Goal: Transaction & Acquisition: Book appointment/travel/reservation

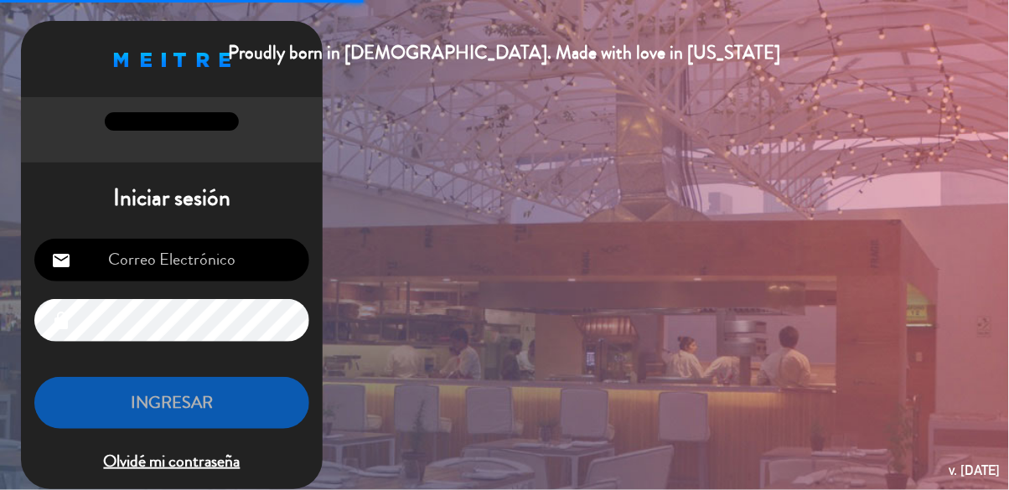
type input "[EMAIL_ADDRESS][DOMAIN_NAME]"
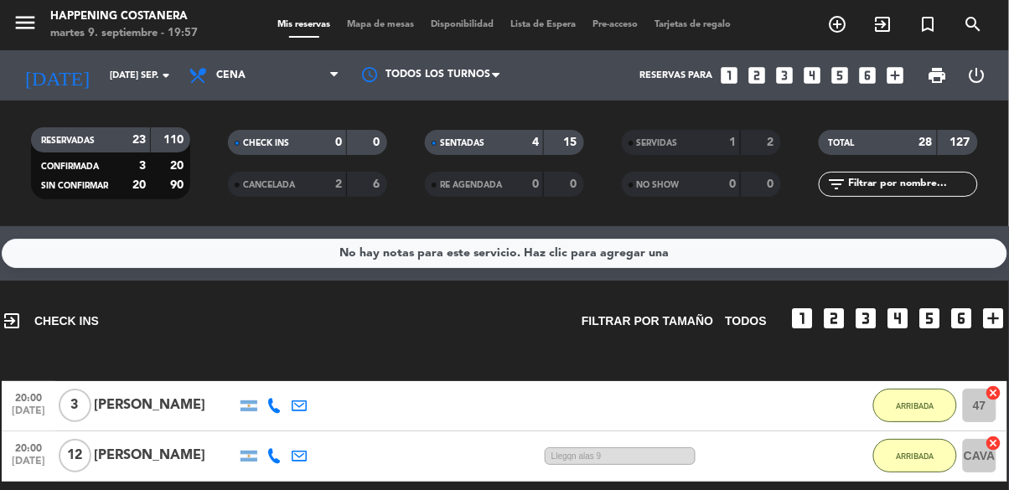
click at [838, 34] on icon "add_circle_outline" at bounding box center [838, 24] width 20 height 20
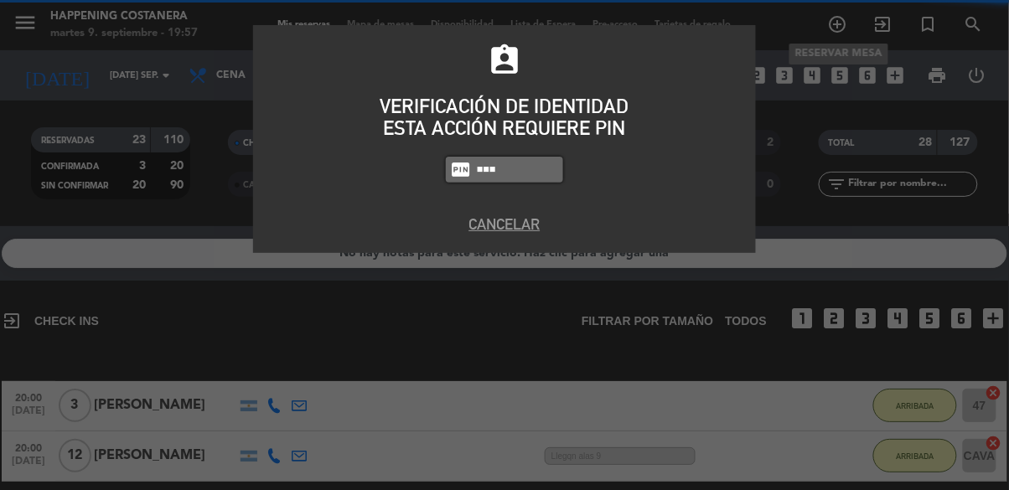
type input "6586"
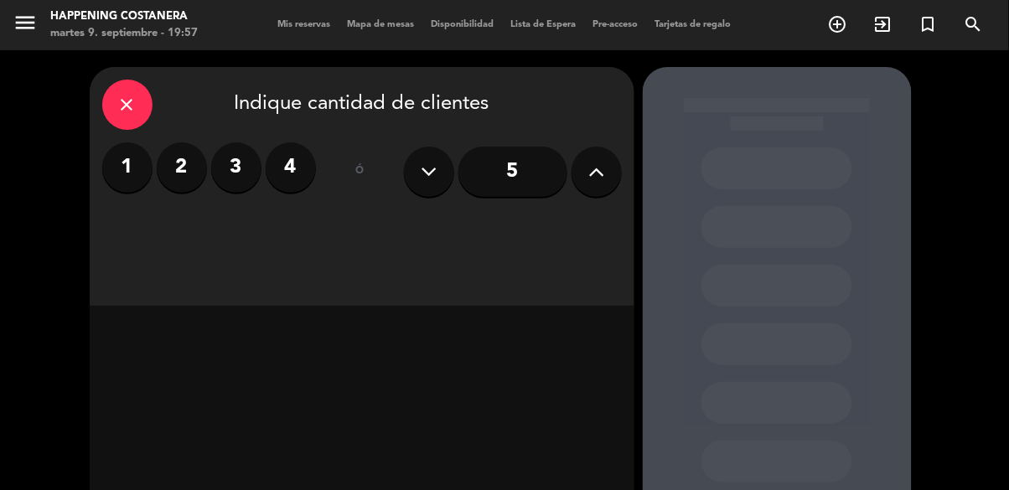
click at [177, 185] on label "2" at bounding box center [182, 167] width 50 height 50
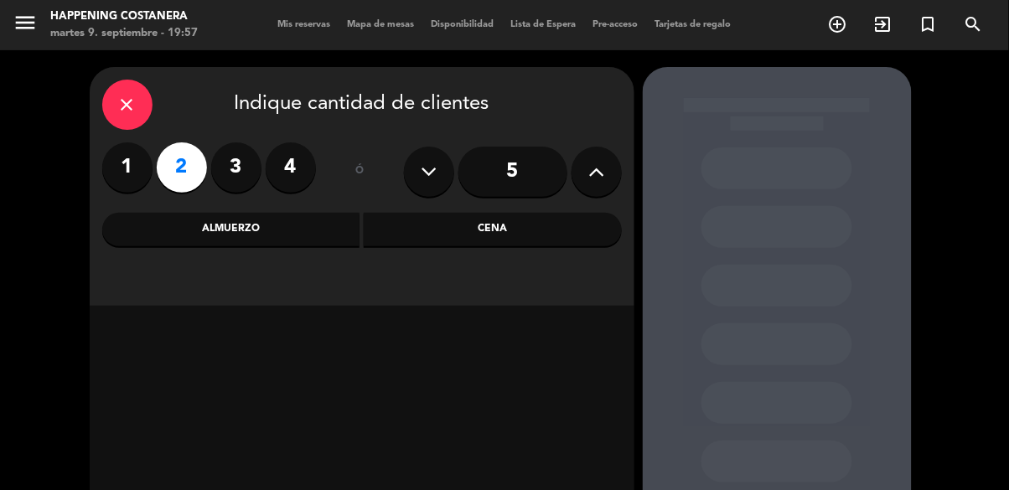
click at [123, 121] on div "close" at bounding box center [127, 105] width 50 height 50
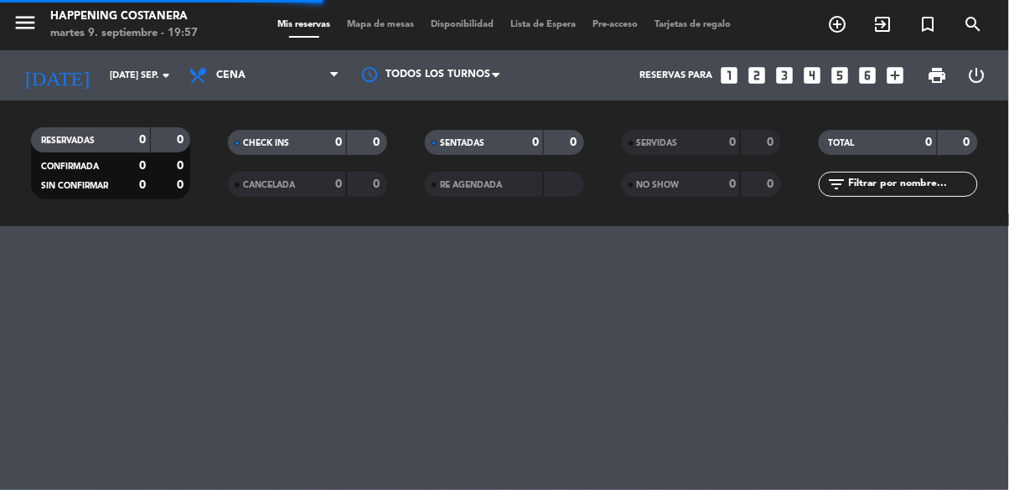
click at [842, 32] on icon "add_circle_outline" at bounding box center [838, 24] width 20 height 20
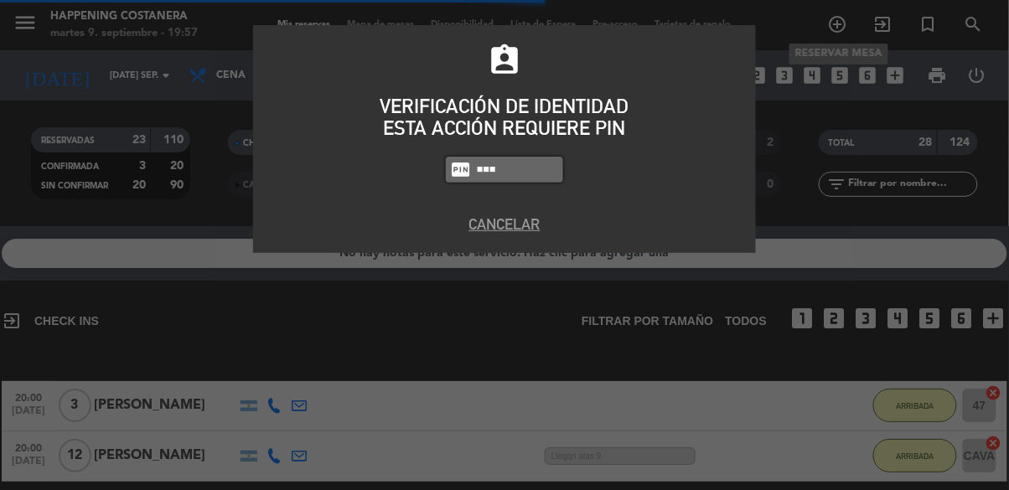
type input "6586"
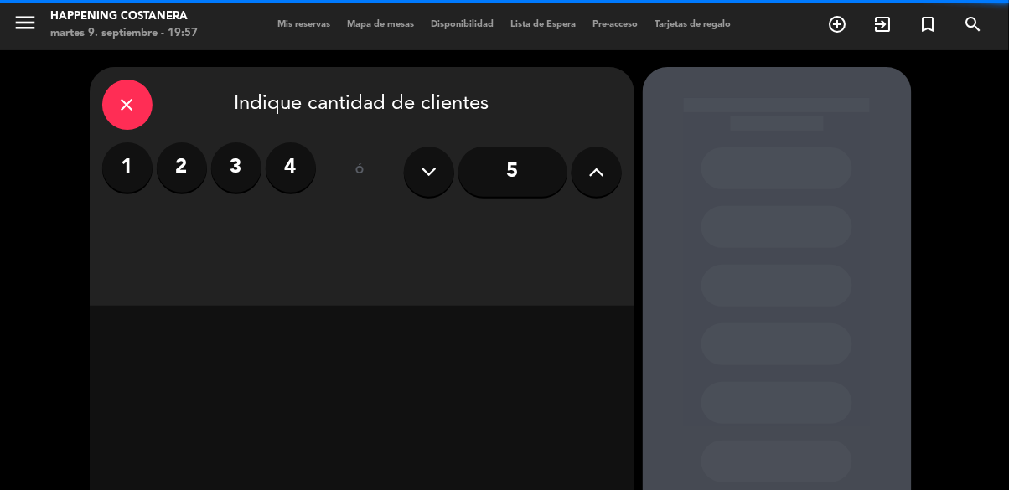
click at [188, 163] on label "2" at bounding box center [182, 167] width 50 height 50
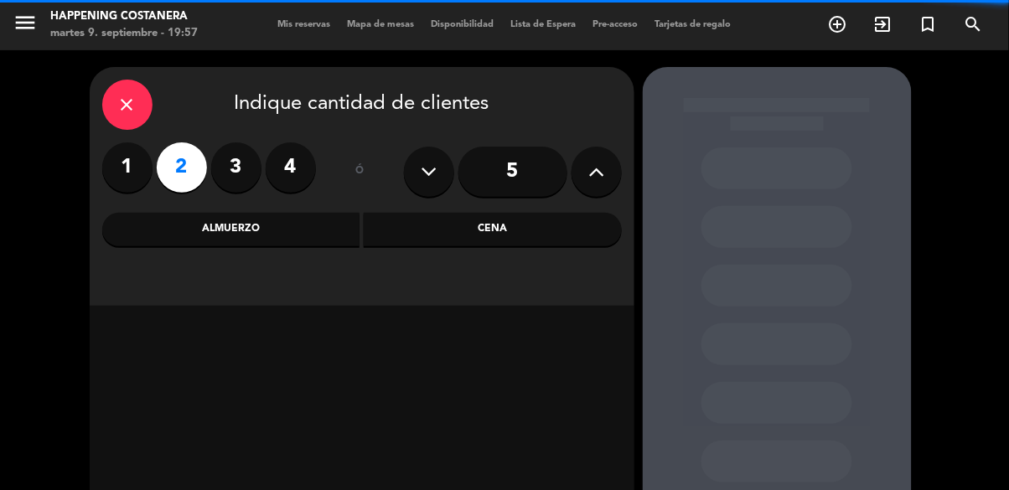
click at [473, 243] on div "Cena" at bounding box center [493, 230] width 258 height 34
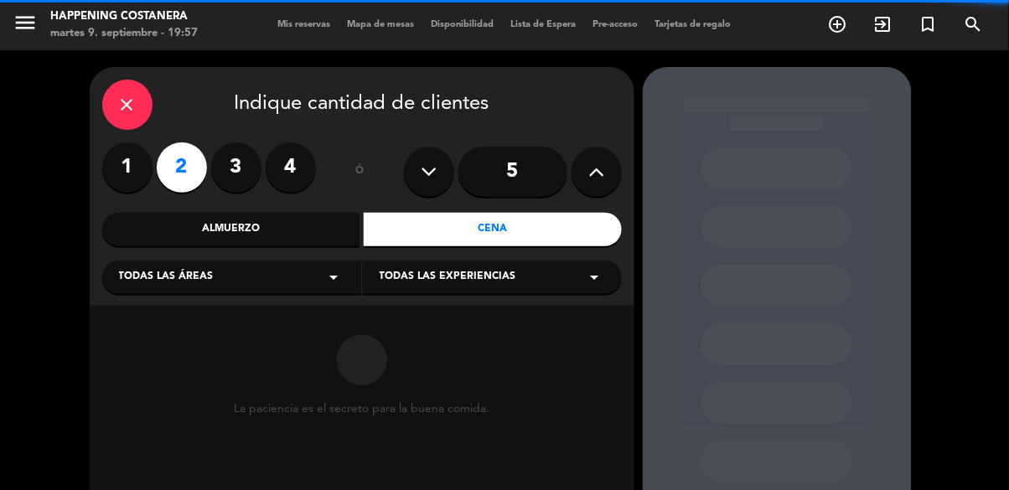
click at [302, 226] on div "Almuerzo" at bounding box center [231, 230] width 258 height 34
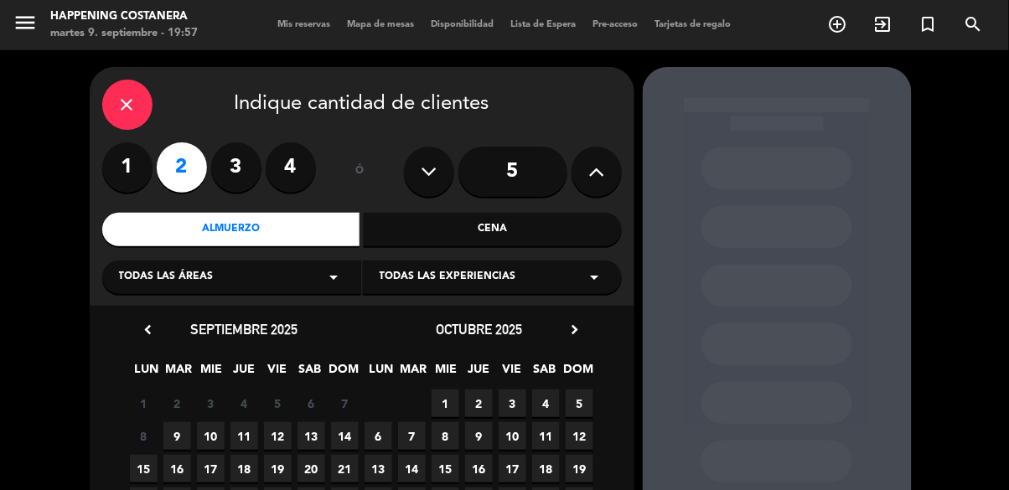
click at [209, 429] on span "10" at bounding box center [211, 436] width 28 height 28
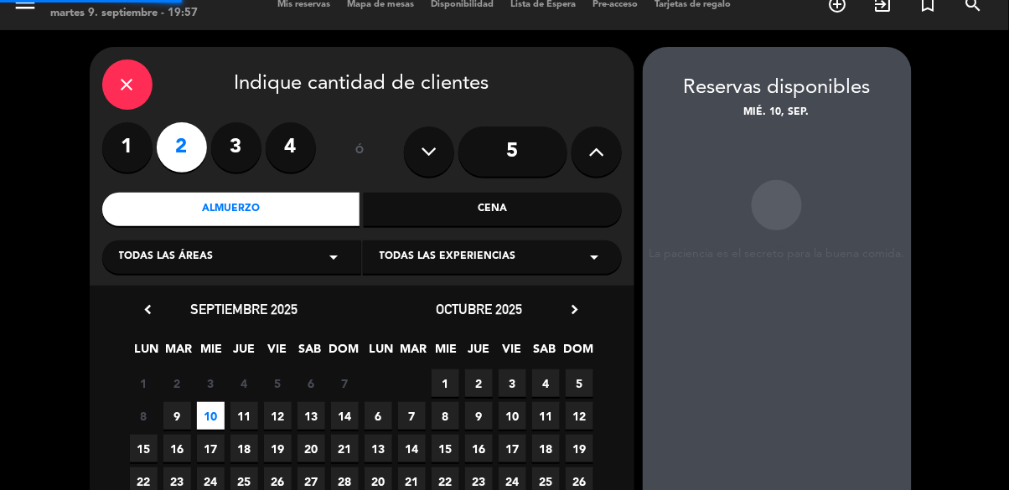
scroll to position [67, 0]
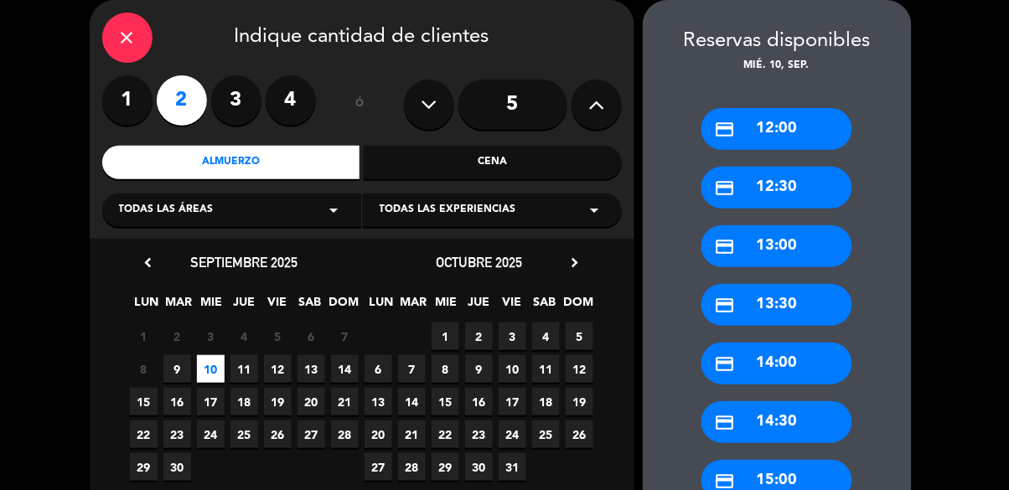
click at [804, 247] on div "credit_card 13:00" at bounding box center [776, 246] width 151 height 42
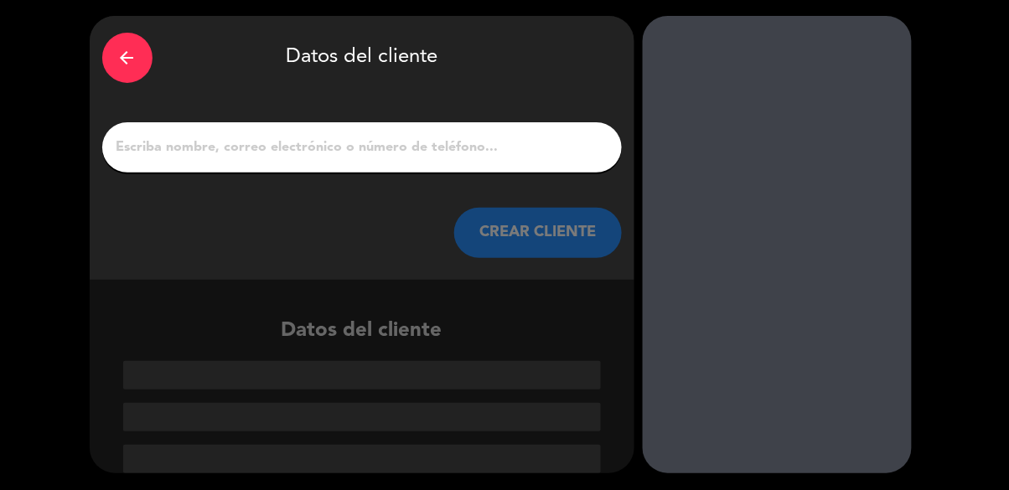
scroll to position [0, 0]
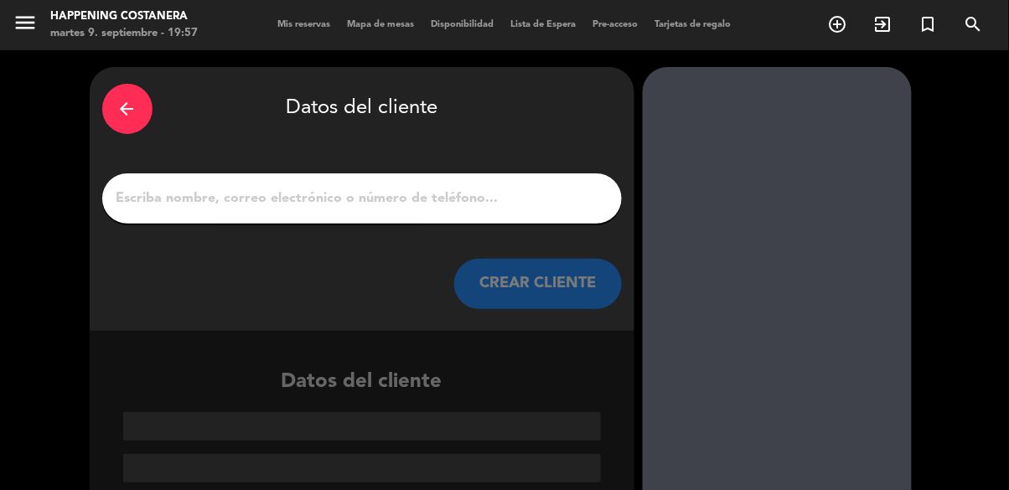
click at [467, 204] on input "1" at bounding box center [362, 198] width 494 height 23
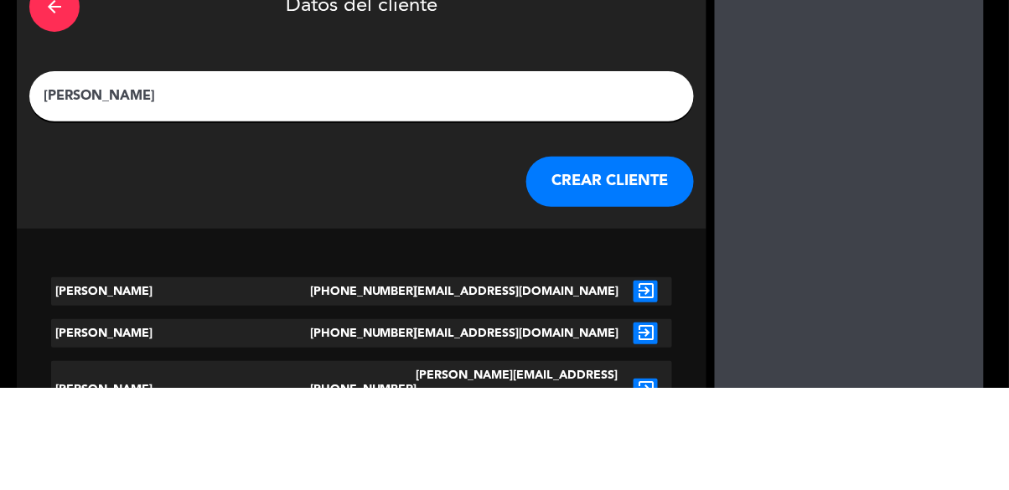
type input "[PERSON_NAME]"
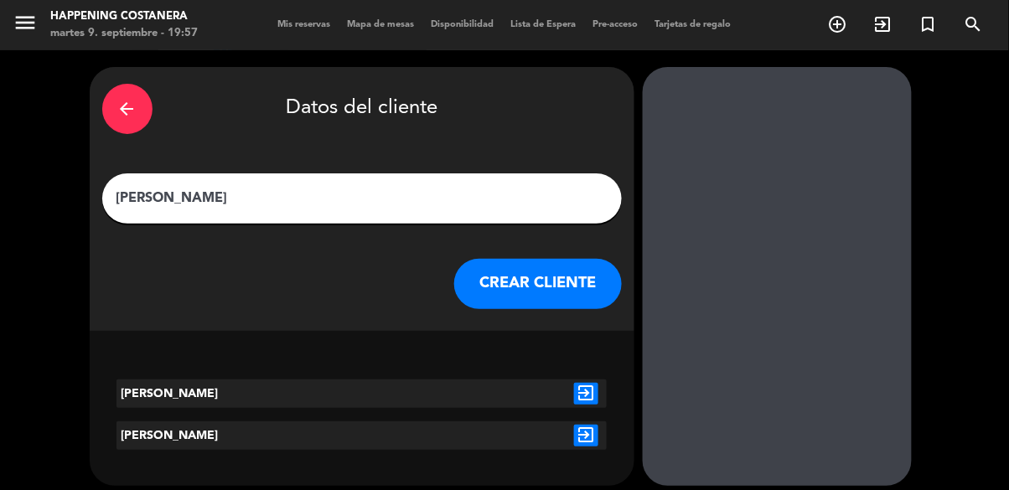
click at [590, 443] on icon "exit_to_app" at bounding box center [586, 436] width 24 height 22
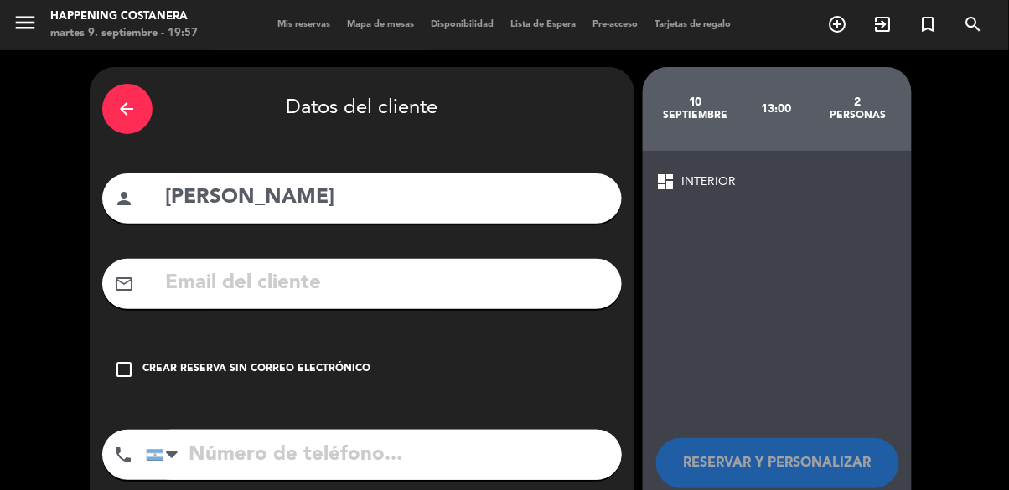
click at [320, 368] on div "Crear reserva sin correo electrónico" at bounding box center [257, 369] width 228 height 17
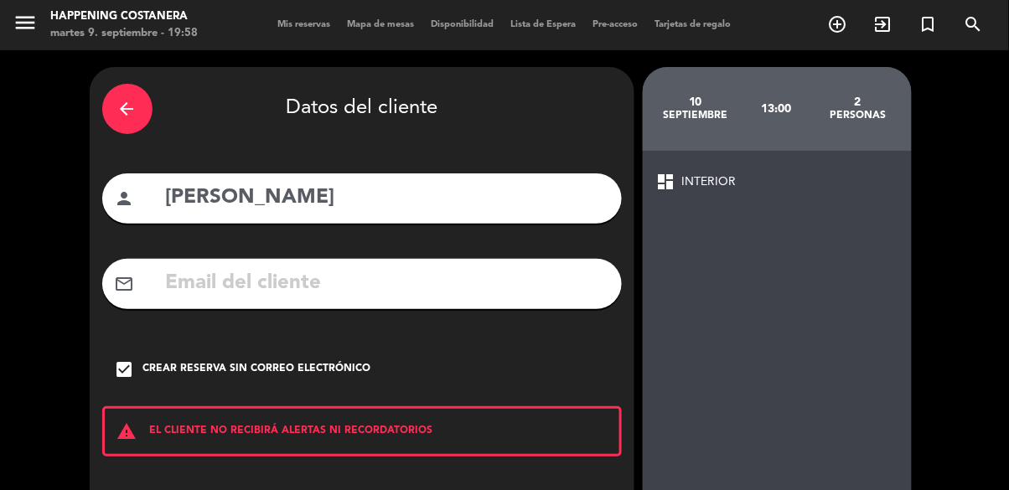
scroll to position [75, 0]
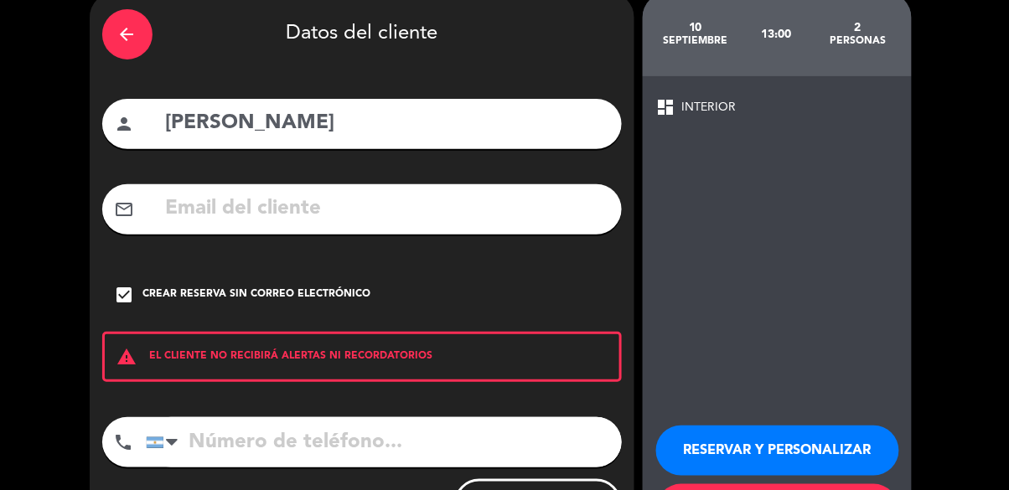
click at [837, 435] on button "RESERVAR Y PERSONALIZAR" at bounding box center [777, 451] width 243 height 50
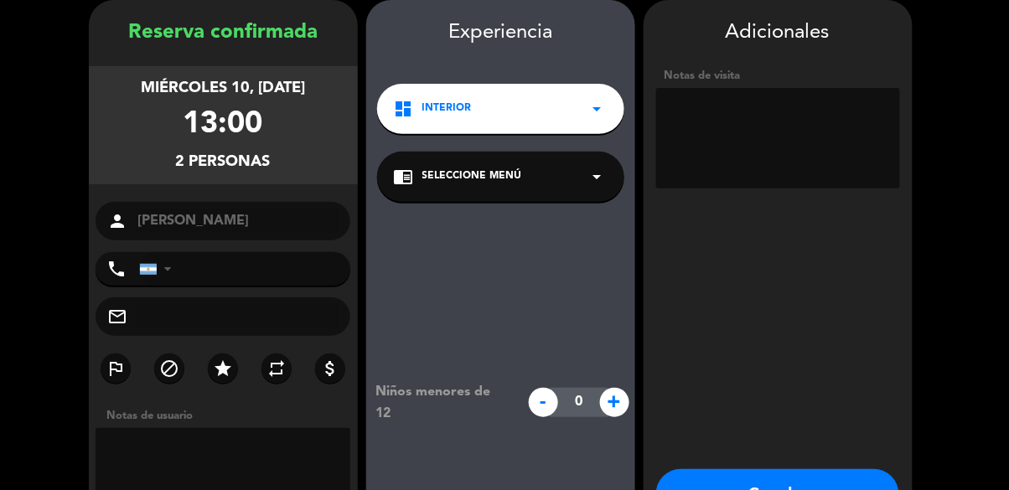
scroll to position [101, 0]
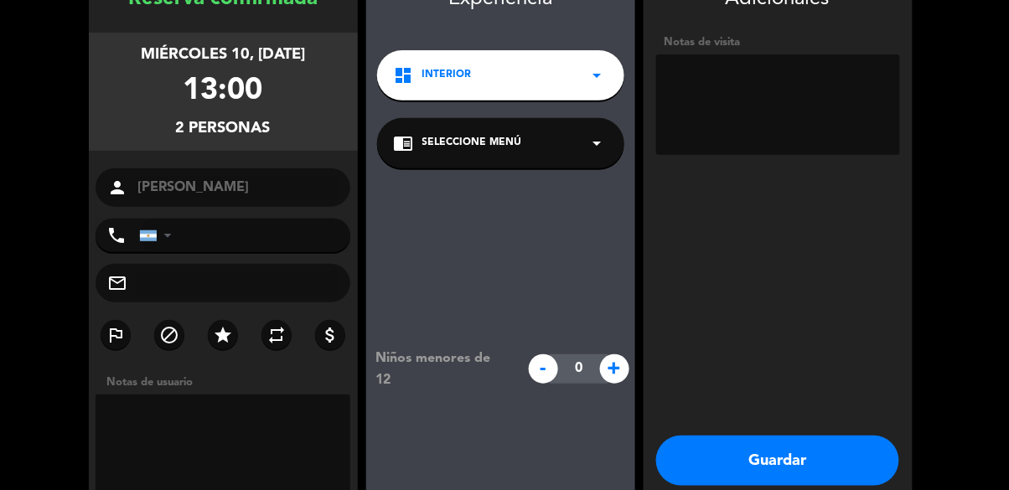
click at [826, 468] on button "Guardar" at bounding box center [777, 461] width 243 height 50
